Goal: Task Accomplishment & Management: Complete application form

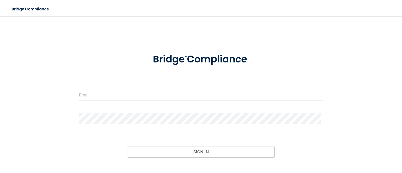
scroll to position [49, 0]
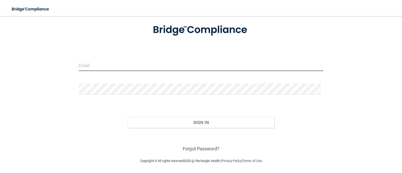
click at [194, 60] on input "email" at bounding box center [201, 65] width 245 height 11
type input "[PERSON_NAME][EMAIL_ADDRESS][PERSON_NAME][DOMAIN_NAME]"
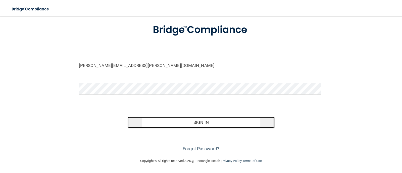
click at [200, 117] on button "Sign In" at bounding box center [201, 122] width 147 height 11
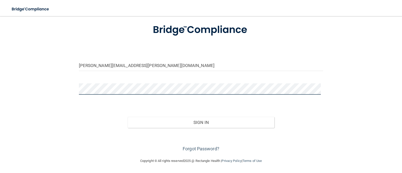
click at [128, 117] on button "Sign In" at bounding box center [201, 122] width 147 height 11
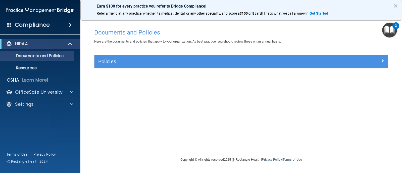
click at [386, 32] on img "Open Resource Center, 2 new notifications" at bounding box center [390, 30] width 15 height 15
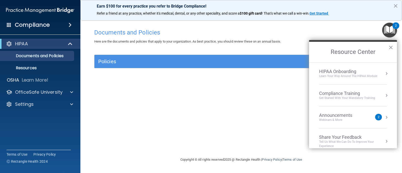
click at [378, 116] on div "2" at bounding box center [378, 117] width 7 height 7
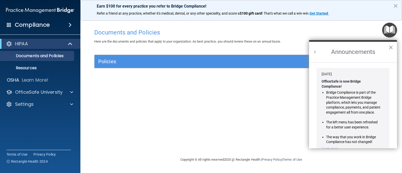
click at [390, 45] on button "×" at bounding box center [391, 47] width 5 height 8
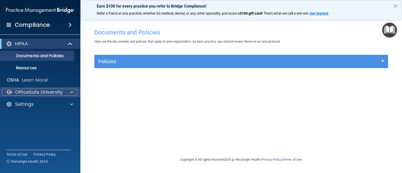
click at [45, 93] on p "OfficeSafe University" at bounding box center [39, 92] width 48 height 6
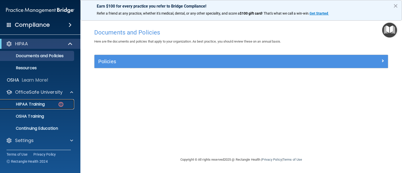
click at [37, 101] on link "HIPAA Training" at bounding box center [34, 104] width 79 height 10
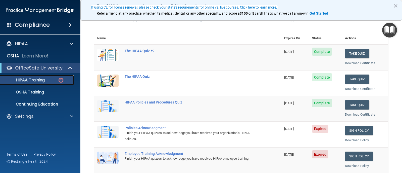
scroll to position [53, 0]
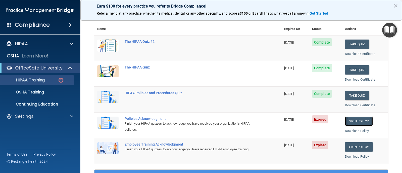
click at [363, 121] on link "Sign Policy" at bounding box center [359, 120] width 28 height 9
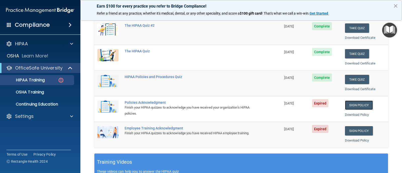
scroll to position [78, 0]
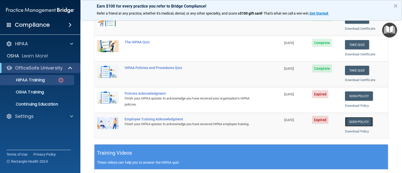
click at [355, 121] on link "Sign Policy" at bounding box center [359, 121] width 28 height 9
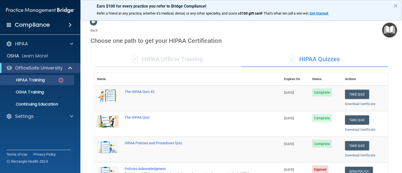
scroll to position [0, 0]
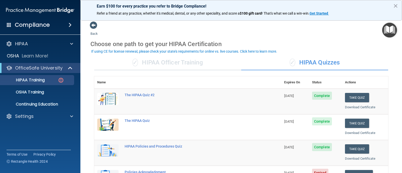
click at [387, 31] on img "Open Resource Center" at bounding box center [390, 30] width 15 height 15
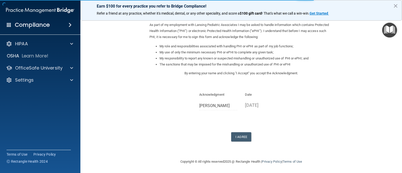
scroll to position [58, 0]
click at [242, 138] on button "I Agree" at bounding box center [241, 135] width 20 height 9
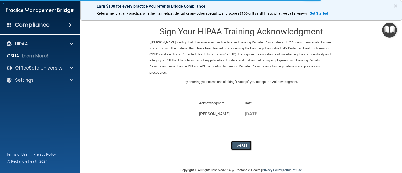
click at [233, 147] on button "I Agree" at bounding box center [241, 145] width 20 height 9
